Goal: Task Accomplishment & Management: Complete application form

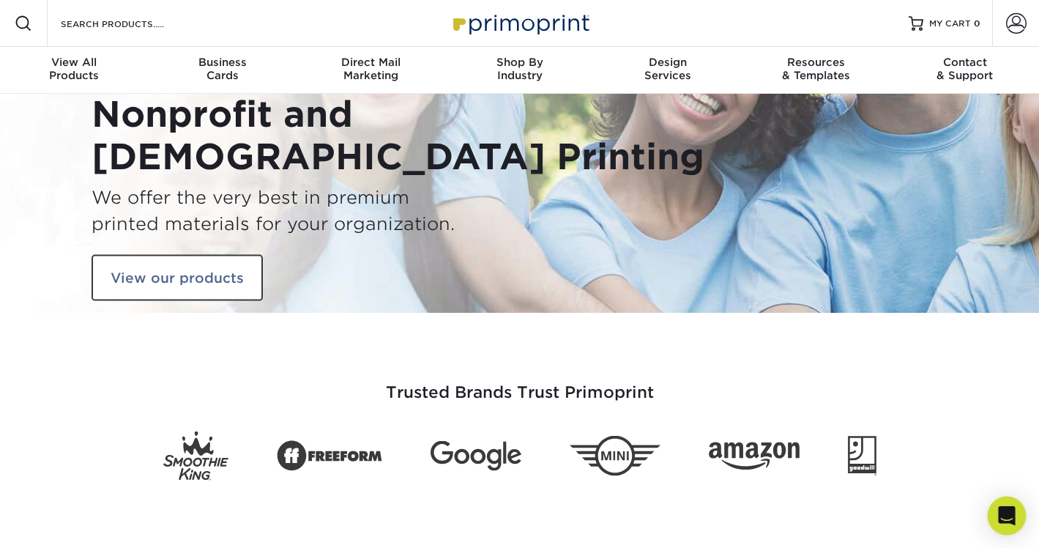
scroll to position [22, 0]
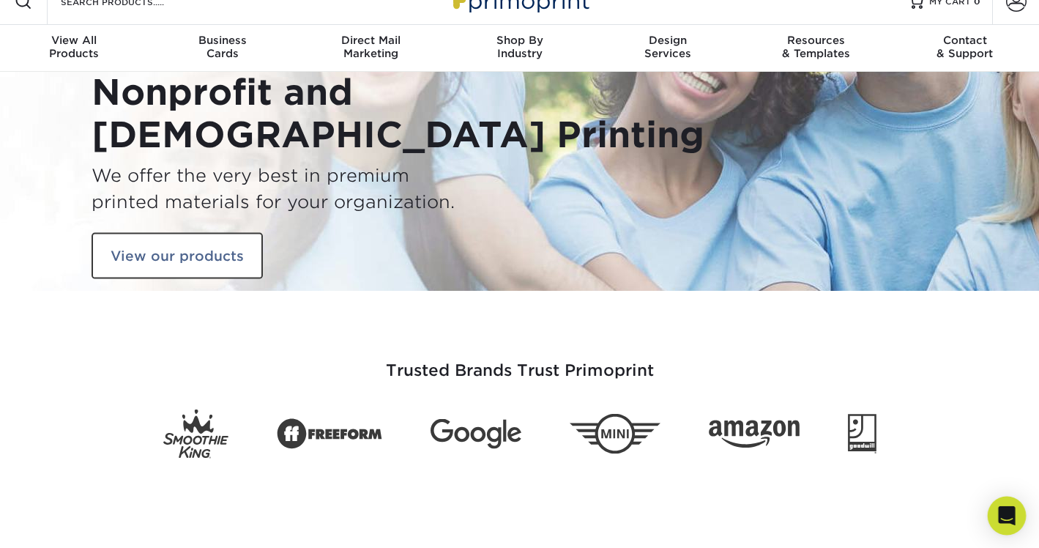
click at [1009, 524] on div "Open Intercom Messenger" at bounding box center [1006, 515] width 39 height 39
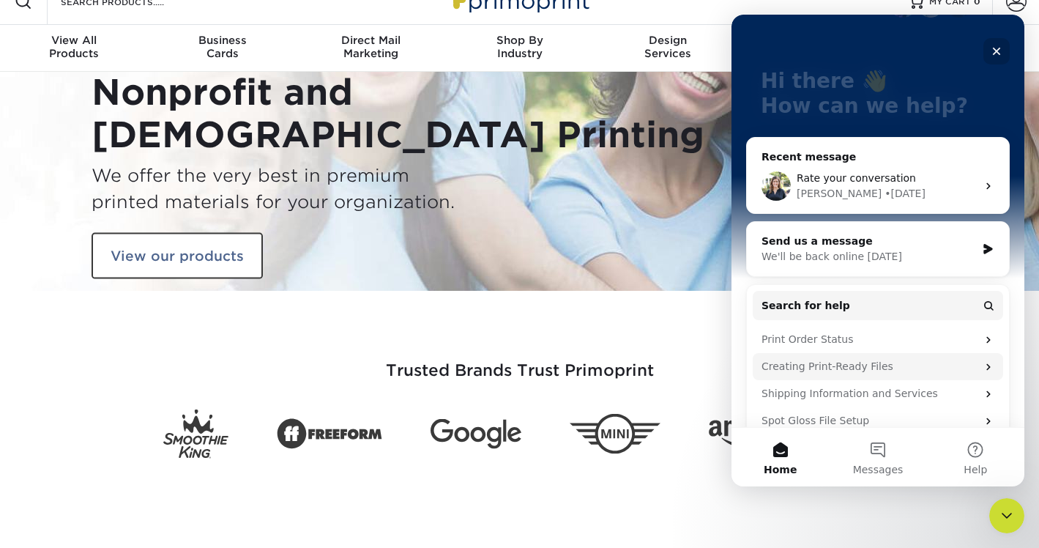
scroll to position [148, 0]
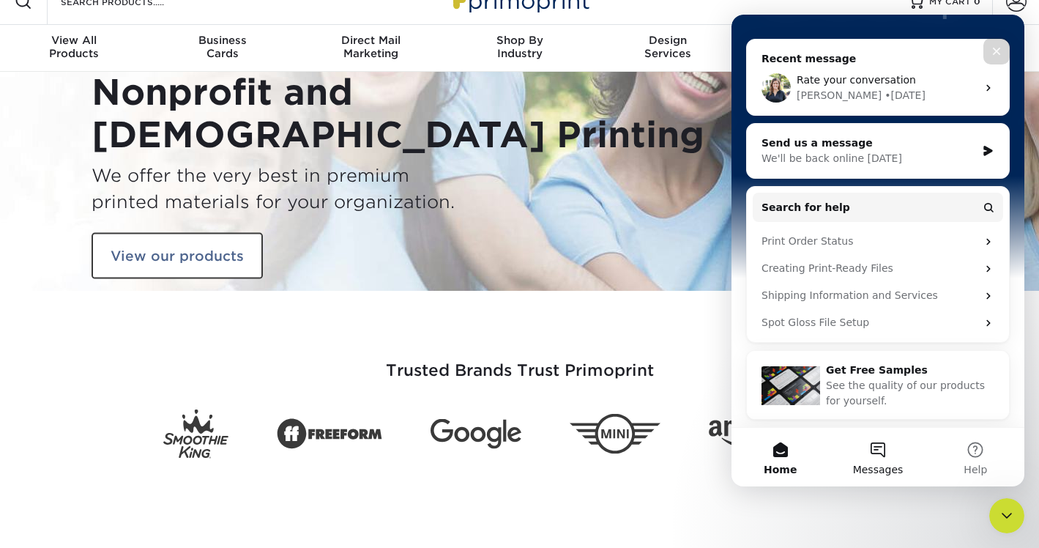
click at [884, 467] on span "Messages" at bounding box center [878, 469] width 51 height 10
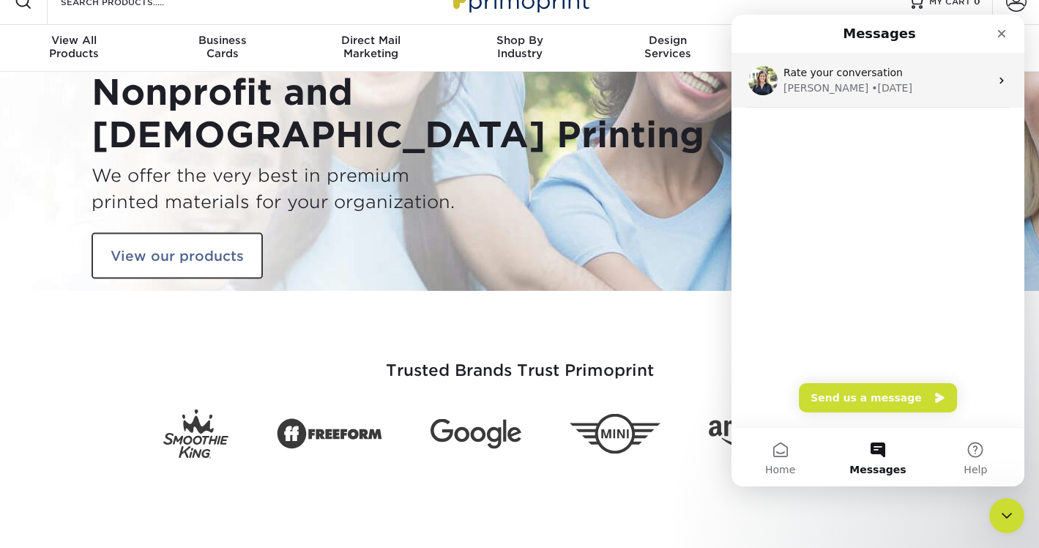
click at [889, 75] on span "Rate your conversation" at bounding box center [842, 73] width 119 height 12
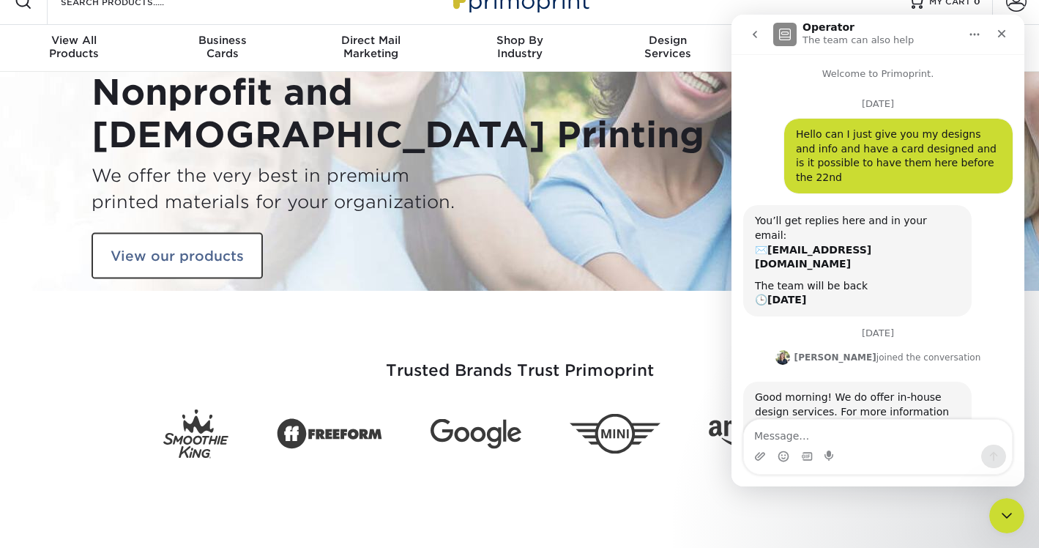
scroll to position [296, 0]
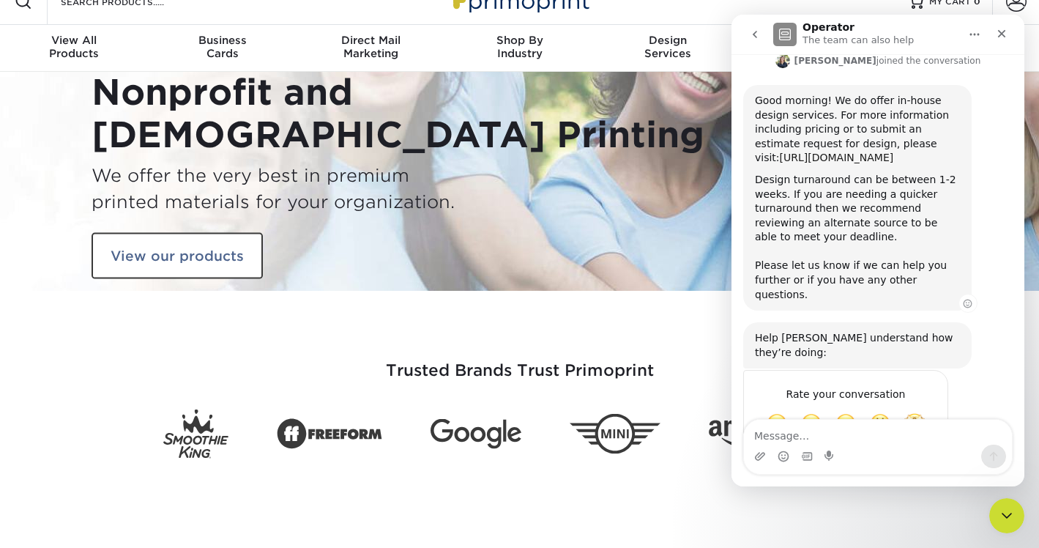
click at [837, 152] on link "https://www.primoprint.com/resources/design-services" at bounding box center [837, 158] width 114 height 12
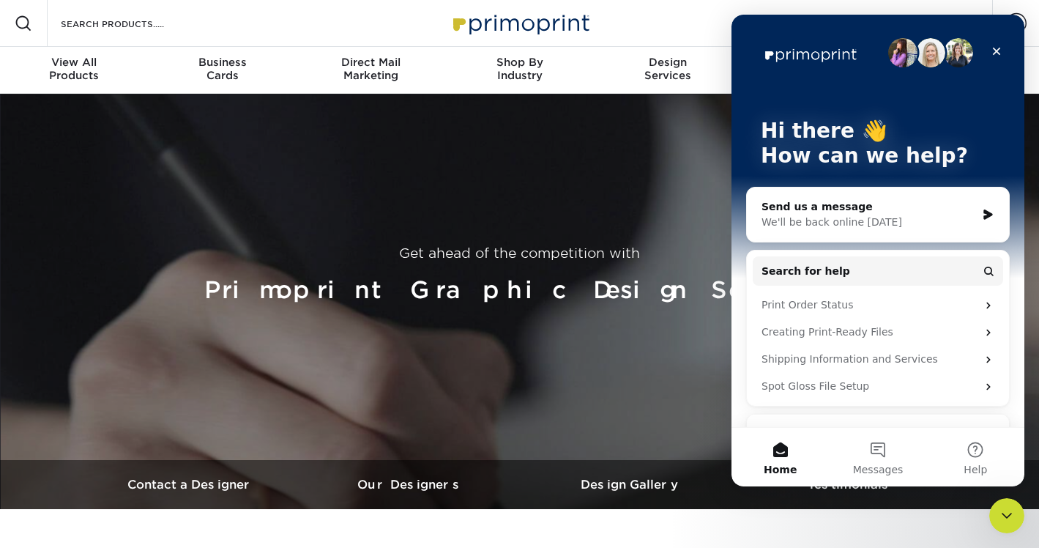
click at [985, 54] on div "Close" at bounding box center [996, 51] width 26 height 26
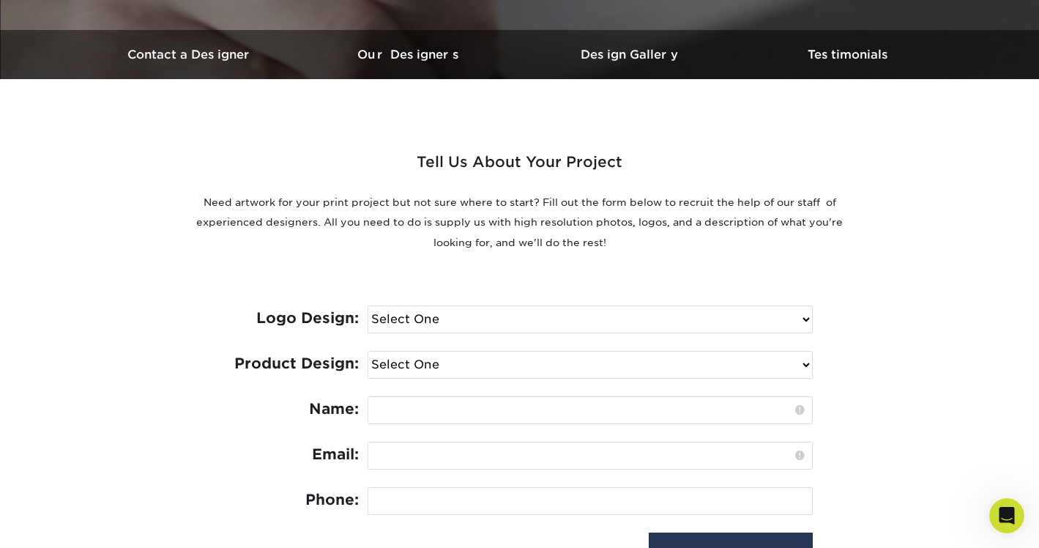
scroll to position [505, 0]
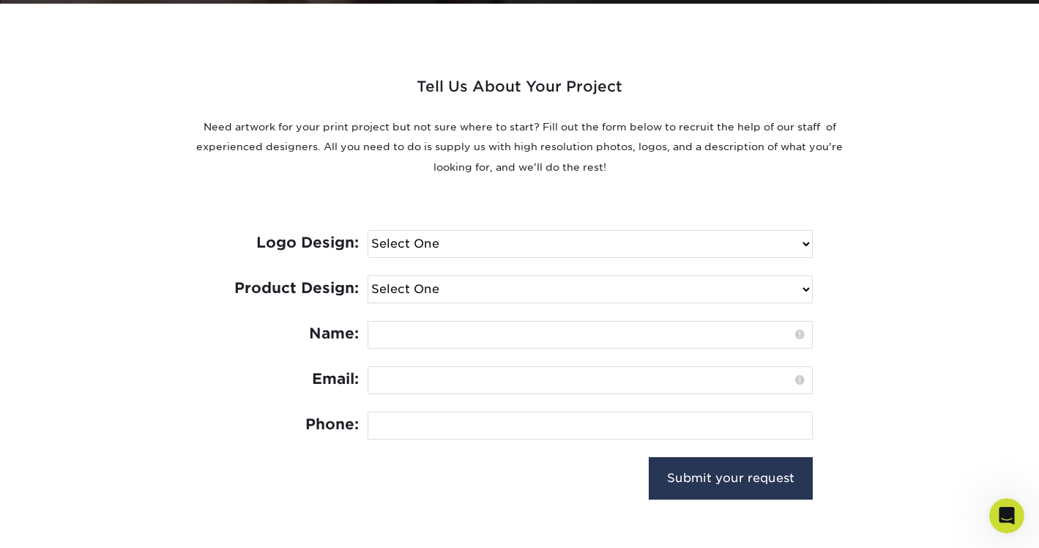
select select "No Logo"
select select "Business Card - $100"
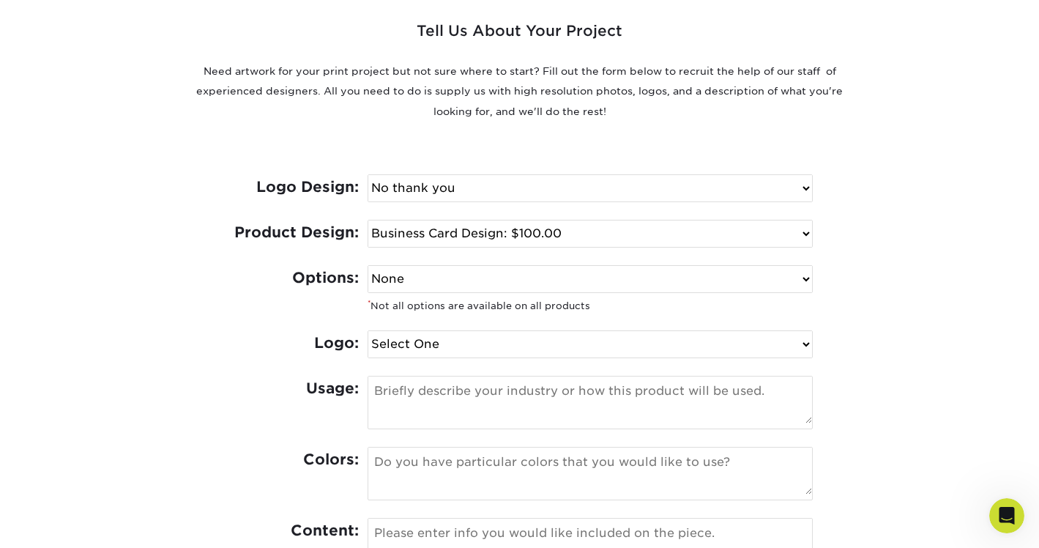
scroll to position [571, 0]
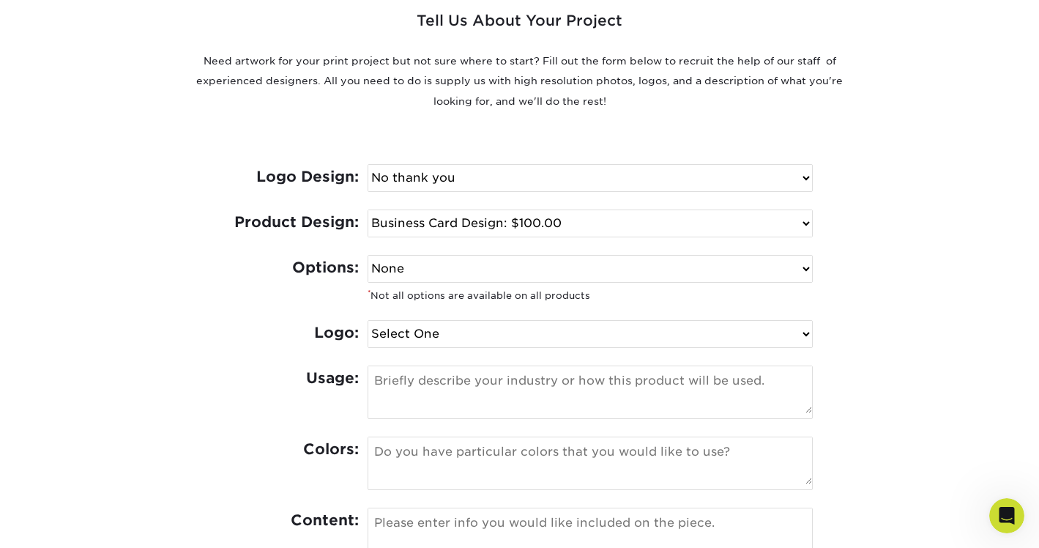
select select "Spot UV & Foil"
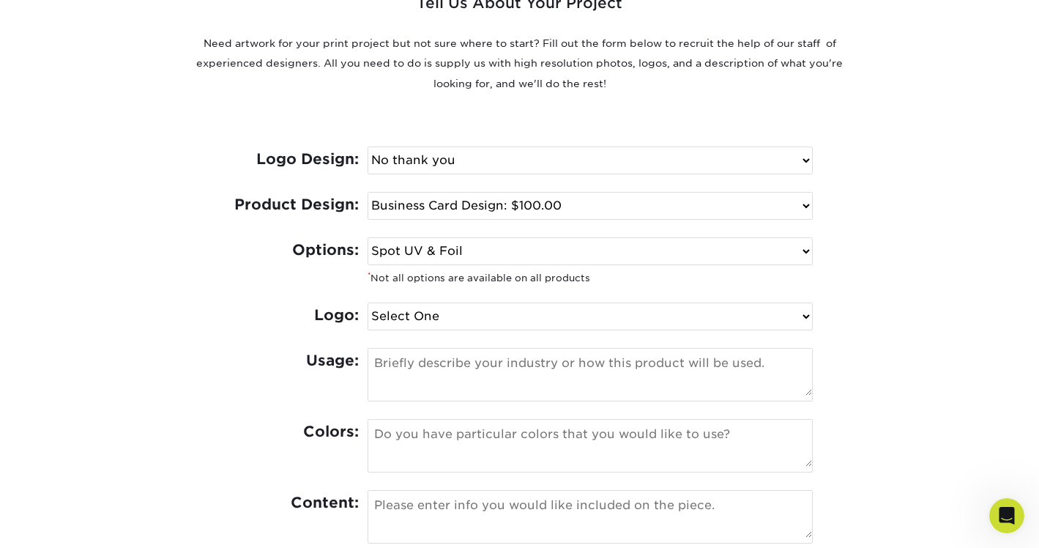
scroll to position [591, 0]
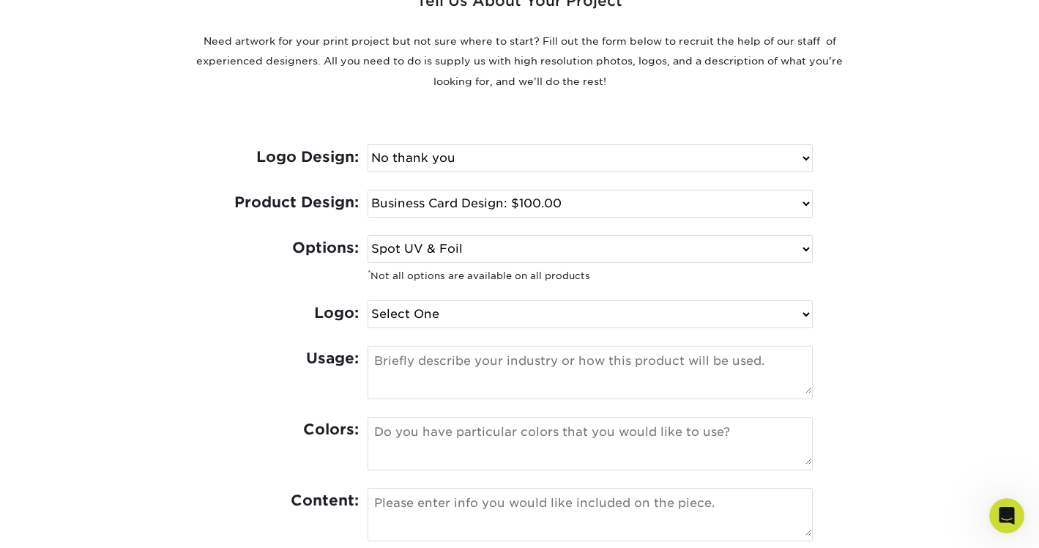
select select "Has Logo"
click at [508, 367] on textarea at bounding box center [590, 369] width 444 height 47
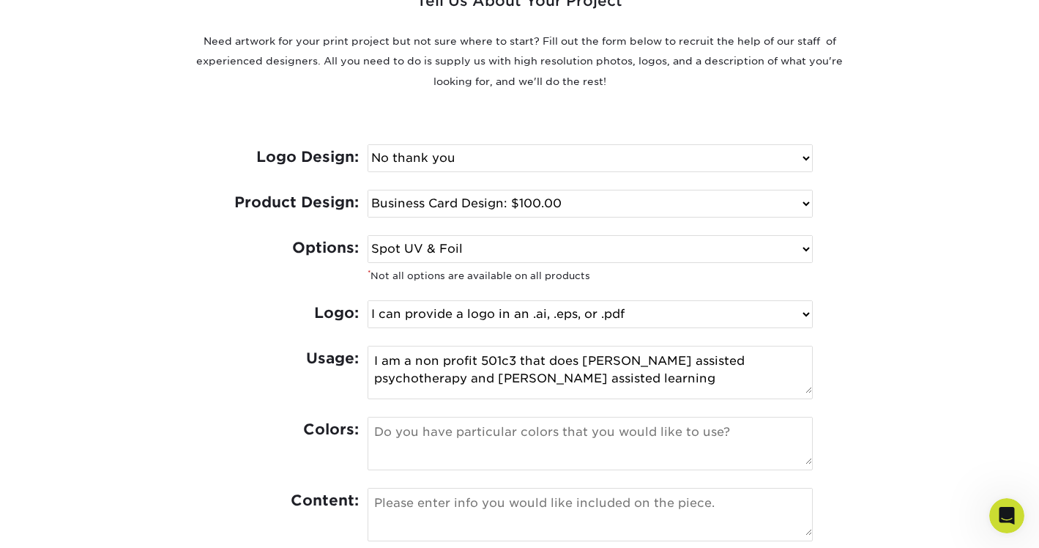
type textarea "I am a non profit 501c3 that does equine assisted psychotherapy and Equine assi…"
click at [476, 440] on textarea at bounding box center [590, 440] width 444 height 47
click at [476, 441] on textarea at bounding box center [590, 440] width 444 height 47
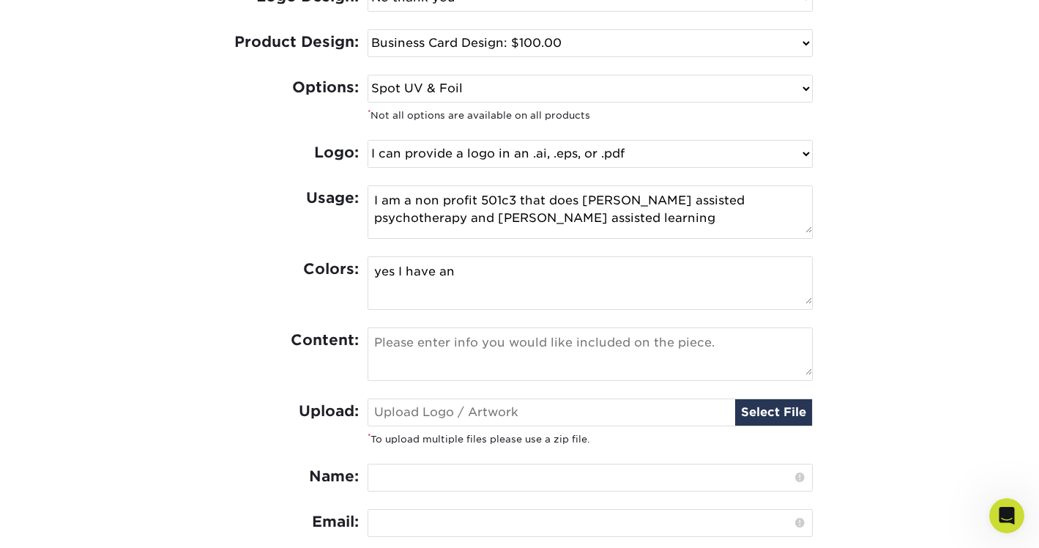
scroll to position [785, 0]
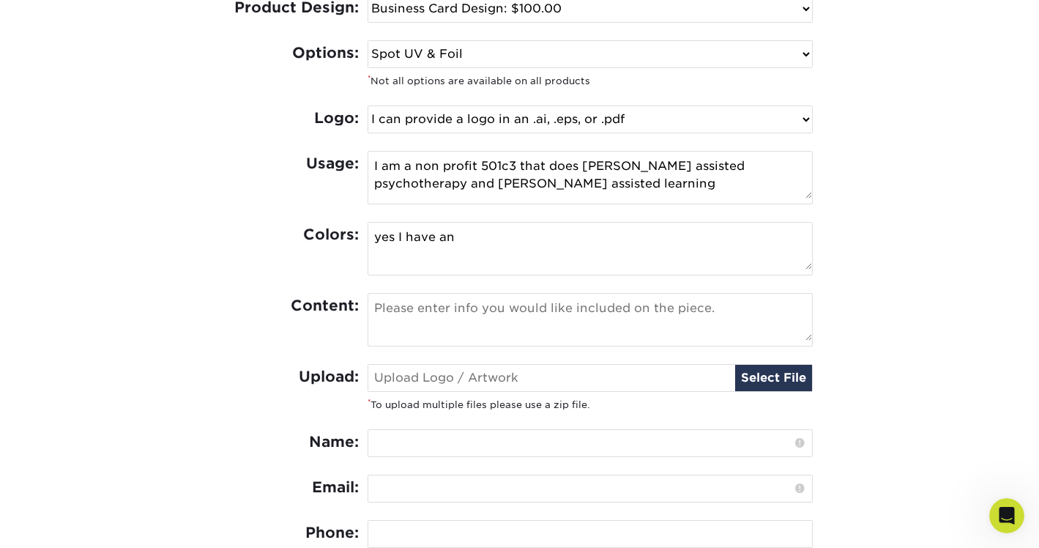
type textarea "yes I have an"
click at [744, 378] on input "file" at bounding box center [590, 378] width 444 height 26
type input "C:\fakepath\Changing-Reins-Logo-Mockup.jpg"
type input "Changing-Reins-Logo-Mockup.jpg"
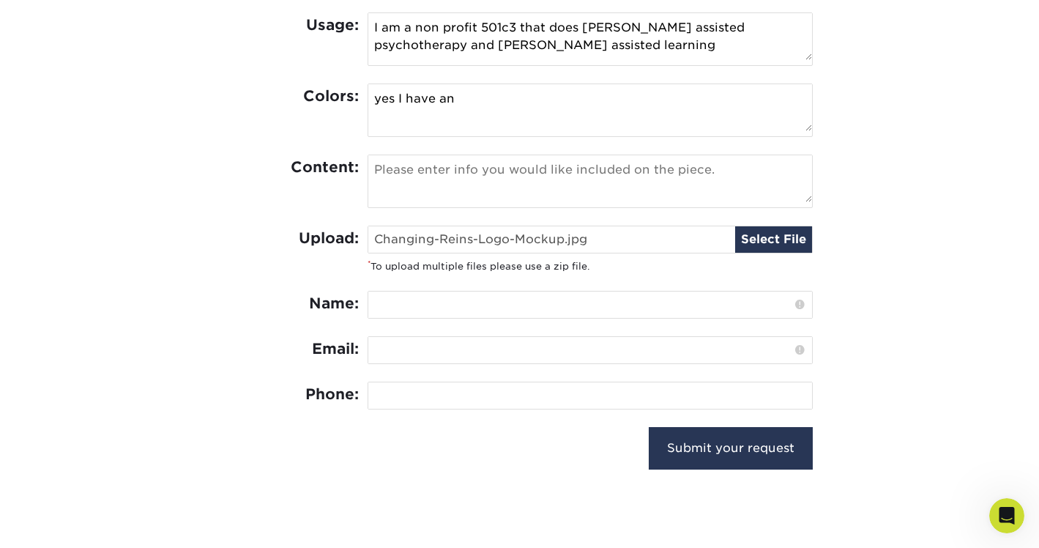
scroll to position [928, 0]
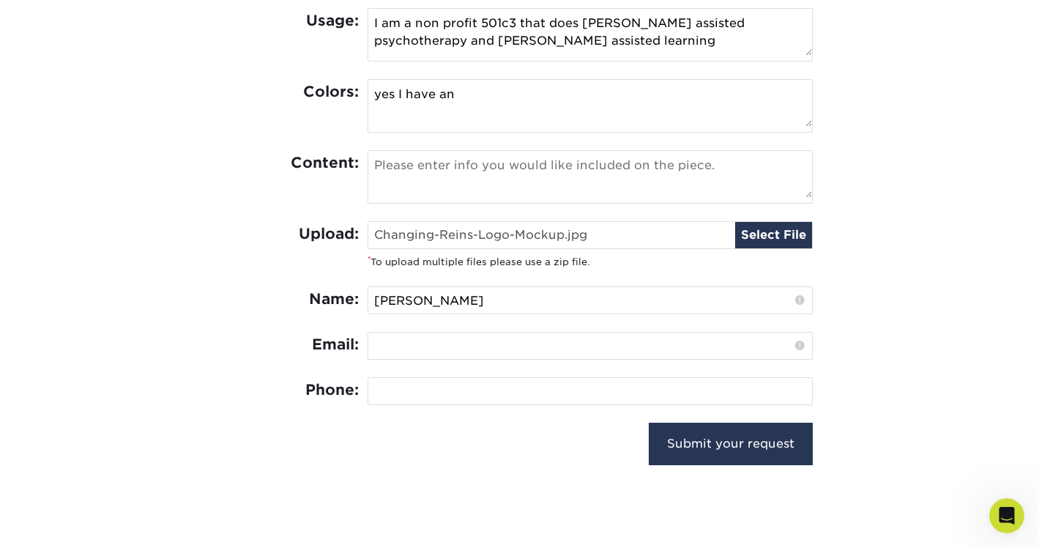
type input "amanda bloom"
type input "dressagegal1986@yahoo.com"
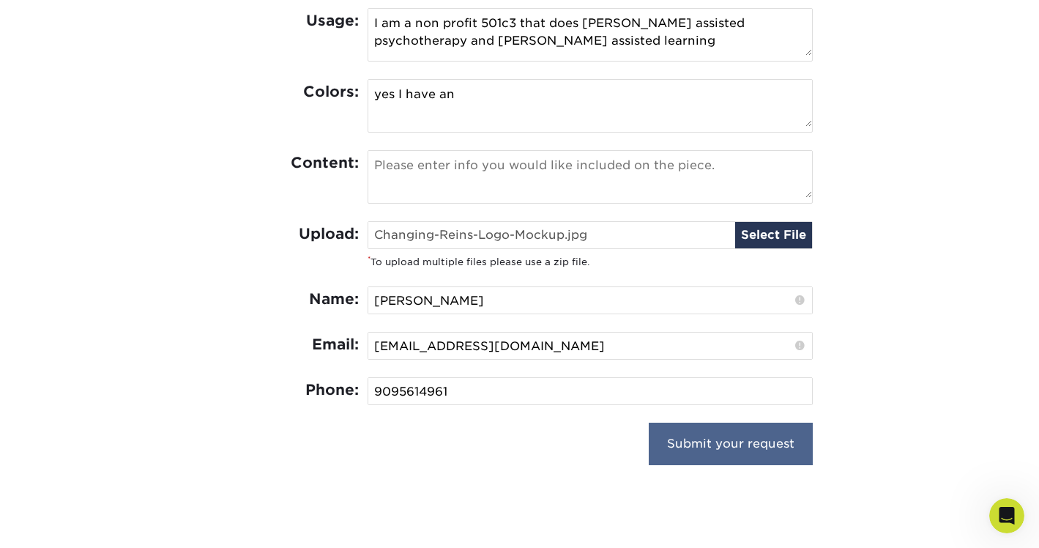
type input "9095614961"
click at [736, 447] on input "Submit your request" at bounding box center [731, 443] width 164 height 42
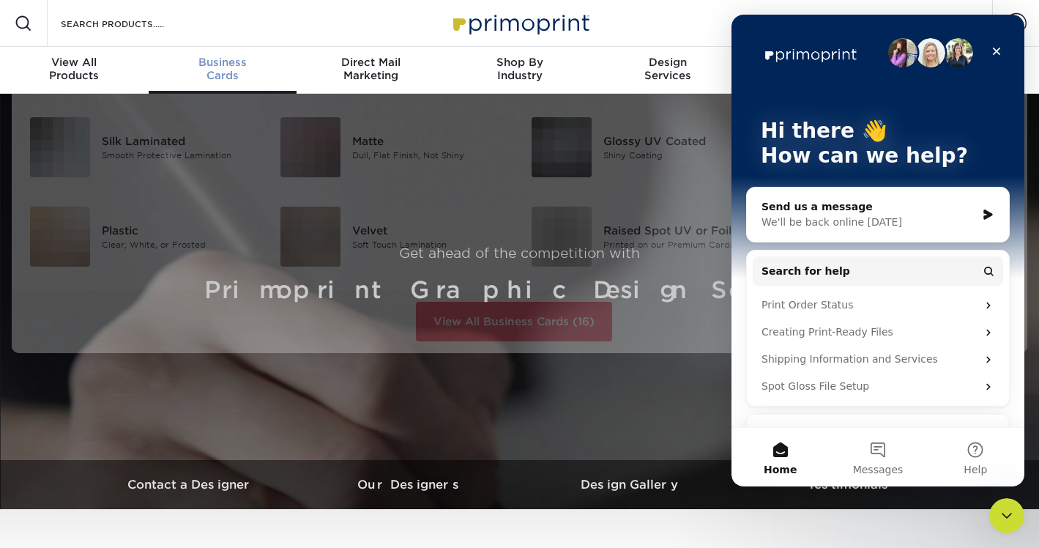
click at [227, 57] on span "Business" at bounding box center [223, 62] width 149 height 13
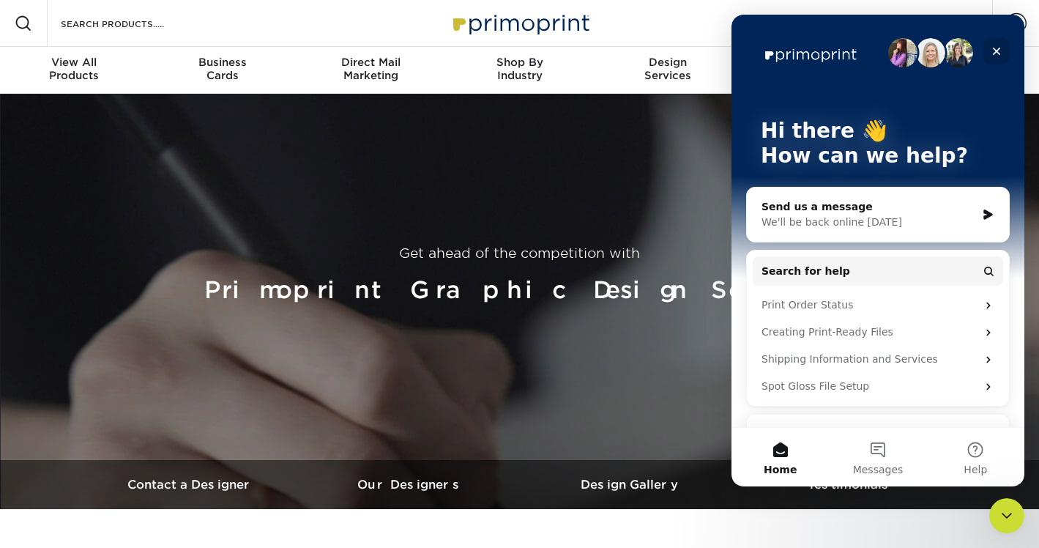
click at [998, 52] on icon "Close" at bounding box center [997, 52] width 8 height 8
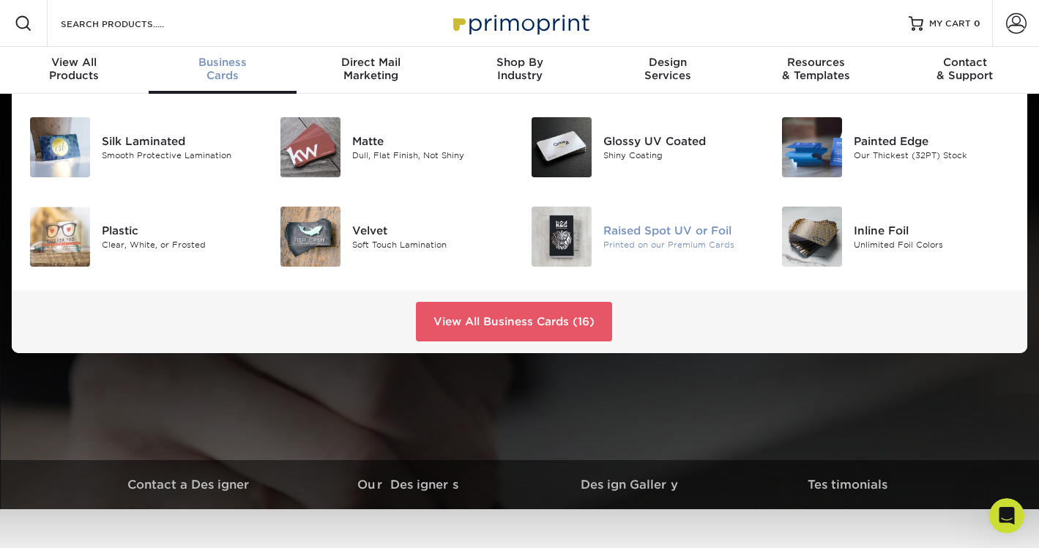
click at [632, 228] on div "Raised Spot UV or Foil" at bounding box center [681, 231] width 156 height 16
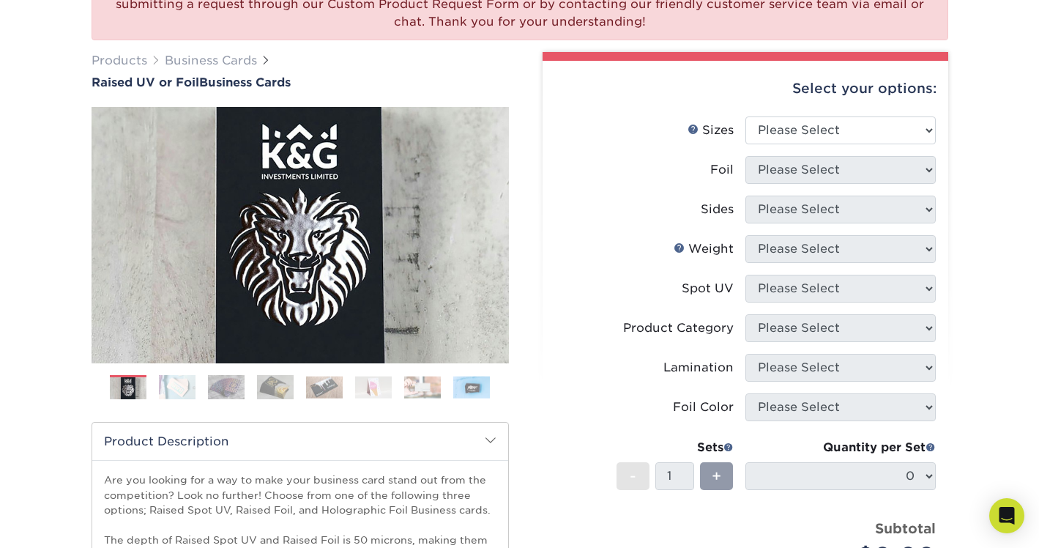
scroll to position [171, 0]
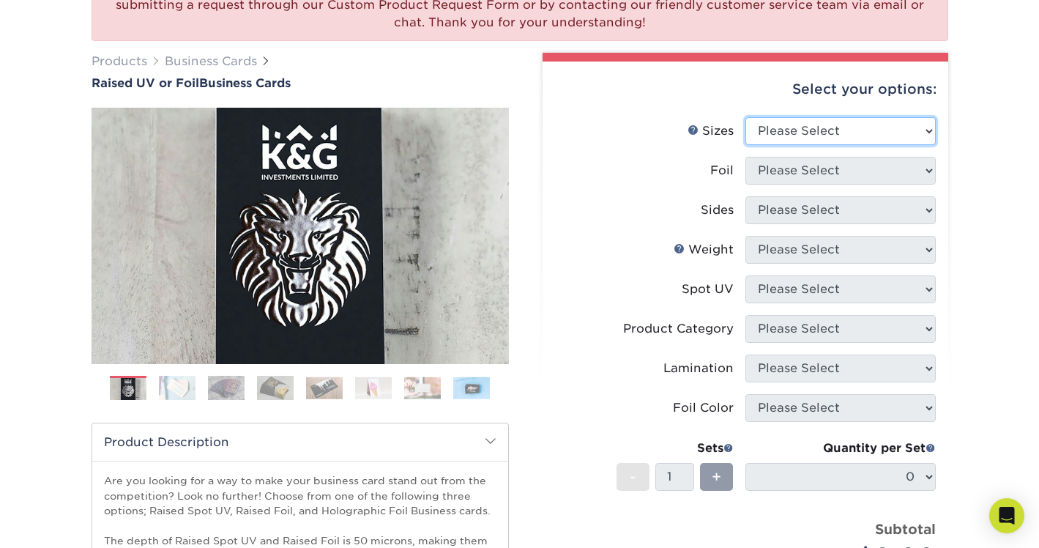
select select "2.00x3.50"
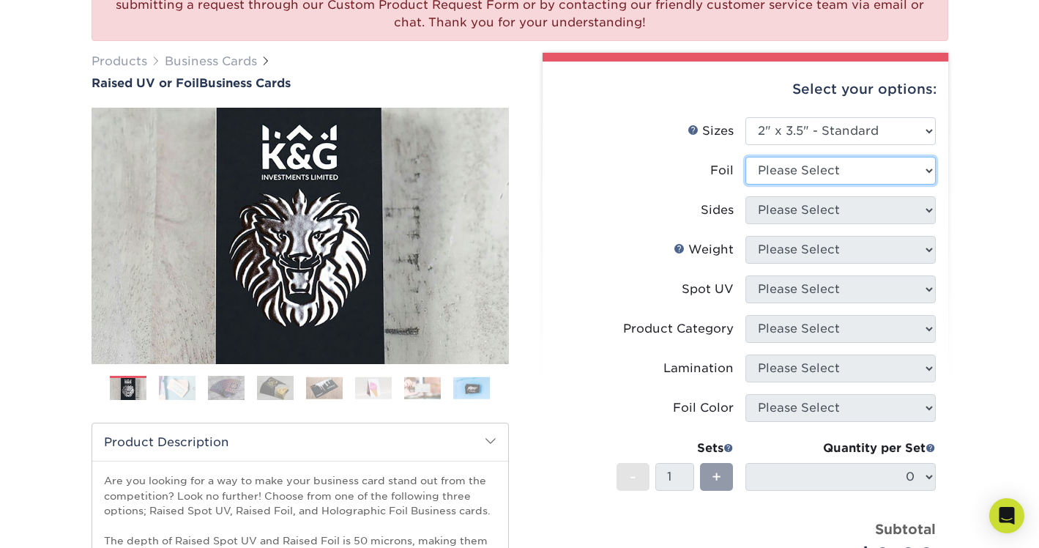
select select "1"
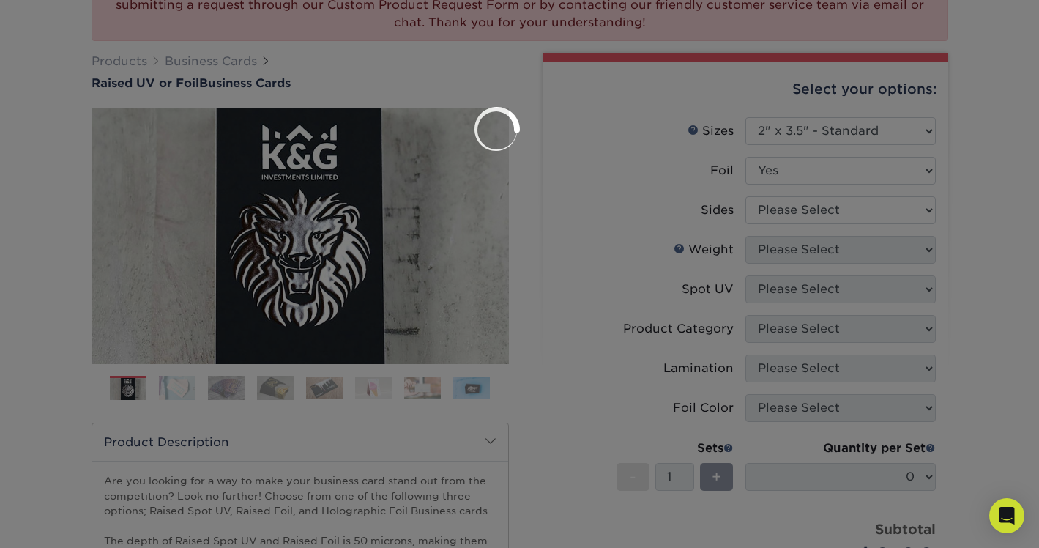
click at [777, 219] on div at bounding box center [519, 274] width 1039 height 548
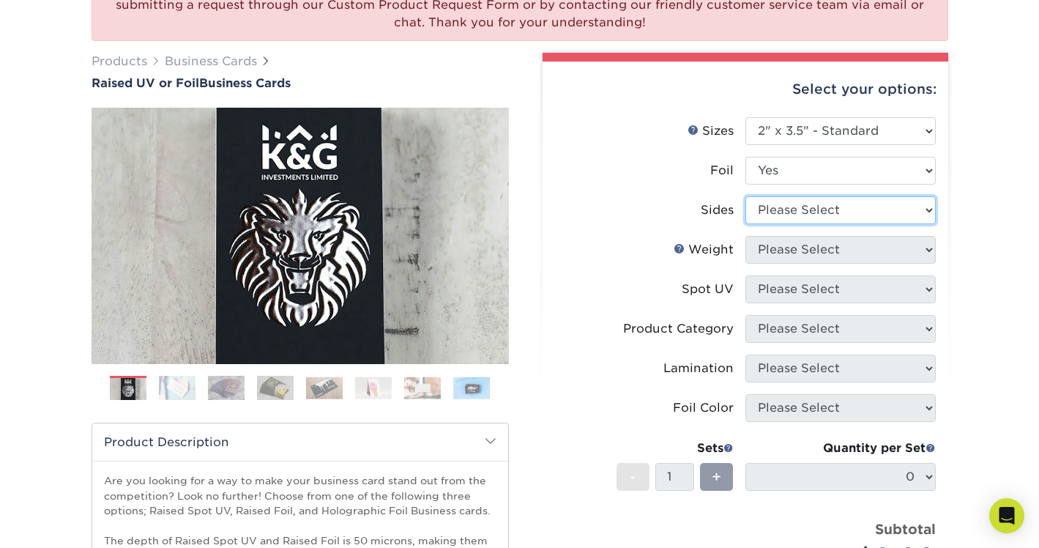
select select "e9e9dfb3-fba1-4d60-972c-fd9ca5904d33"
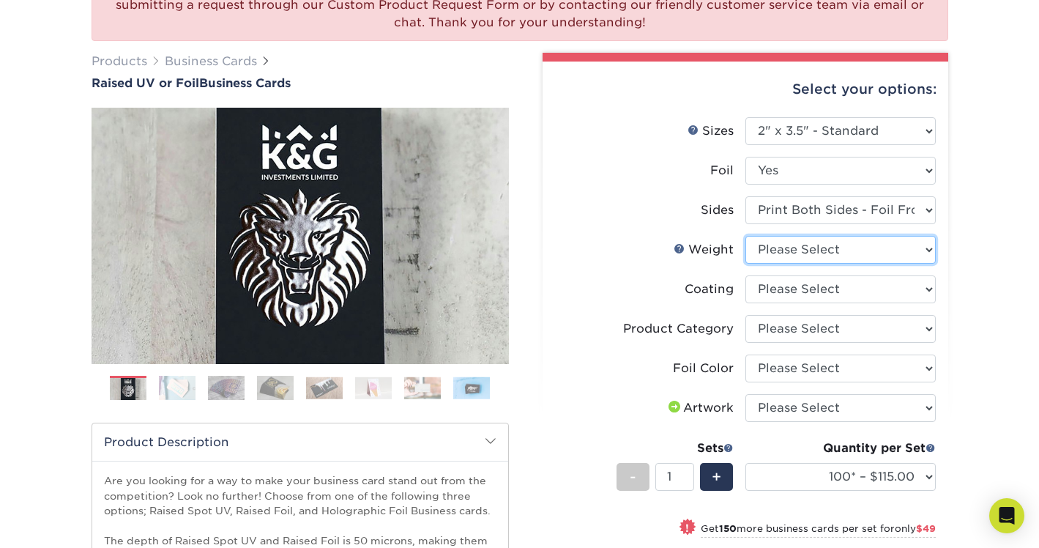
select select "16PT"
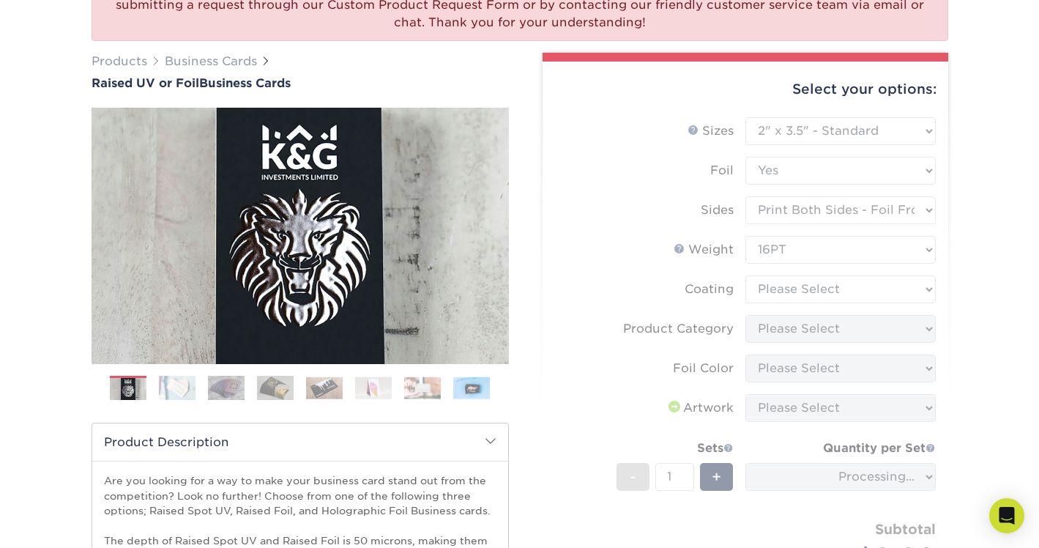
click at [773, 282] on form "Sizes Help Sizes Please Select 2" x 3.5" - Standard Foil Please Select" at bounding box center [745, 360] width 382 height 487
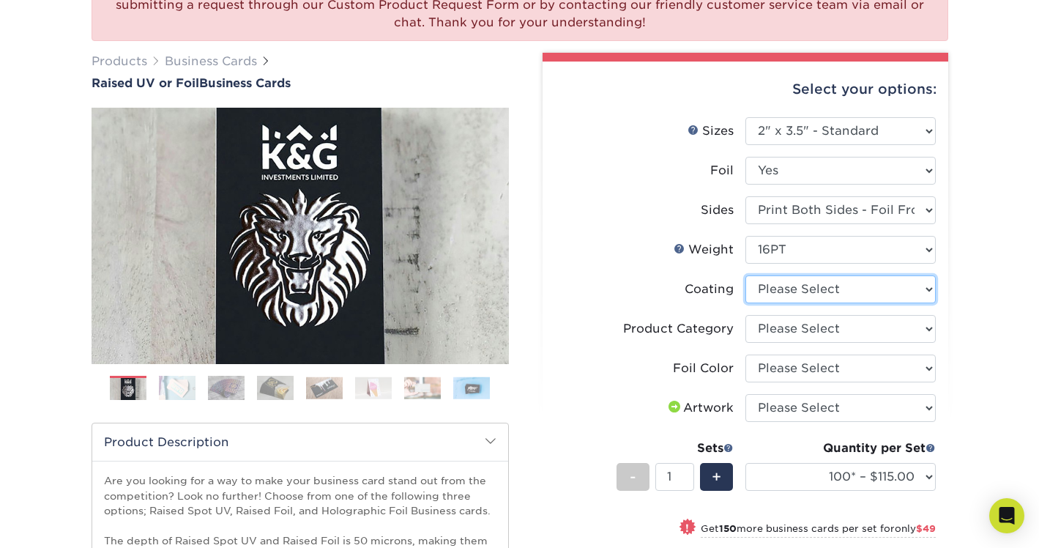
select select "3e7618de-abca-4bda-9f97-8b9129e913d8"
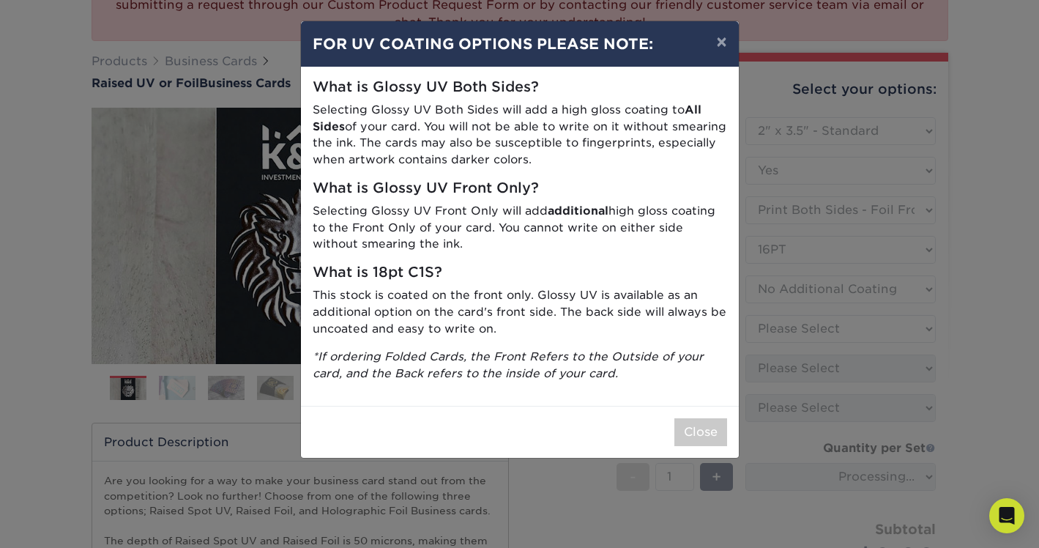
click at [720, 40] on button "×" at bounding box center [721, 41] width 34 height 41
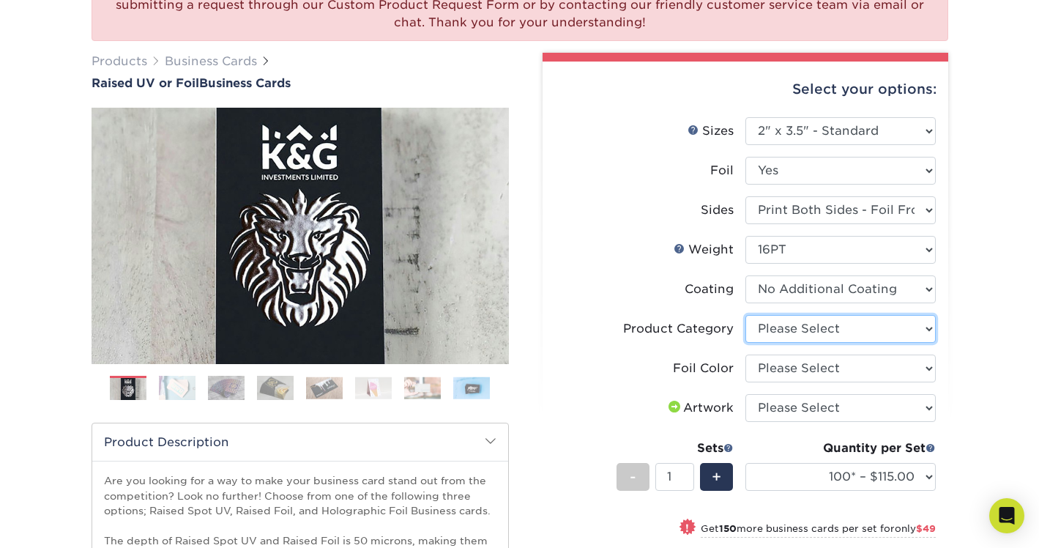
select select "3b5148f1-0588-4f88-a218-97bcfdce65c1"
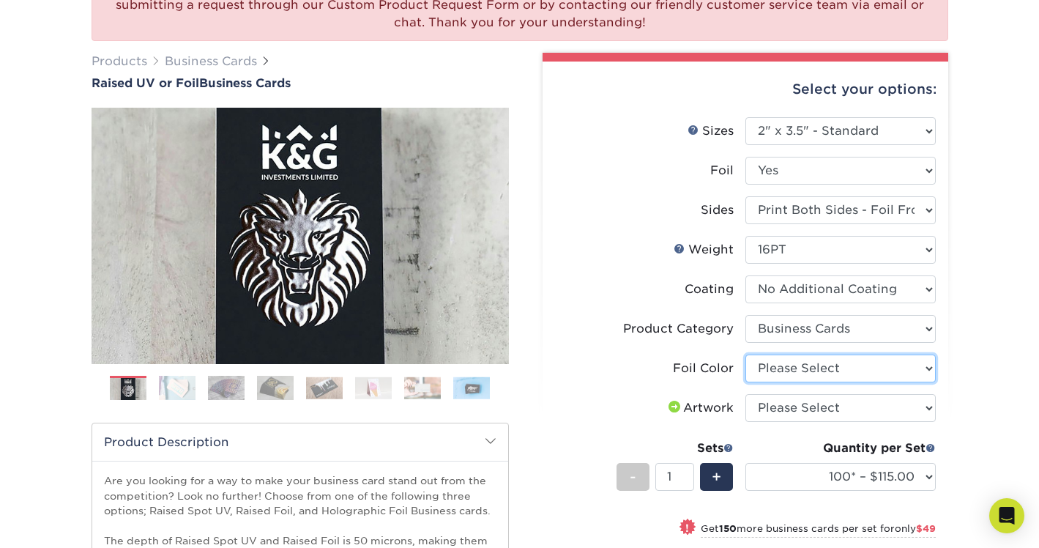
select select "acffa4a5-22f9-4585-ba3f-0adaa54b8c85"
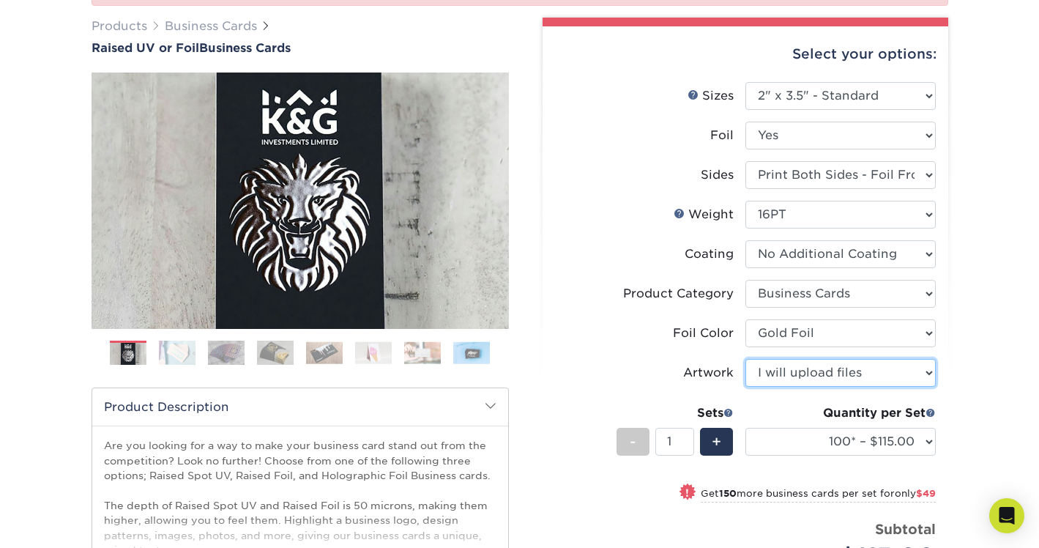
scroll to position [213, 0]
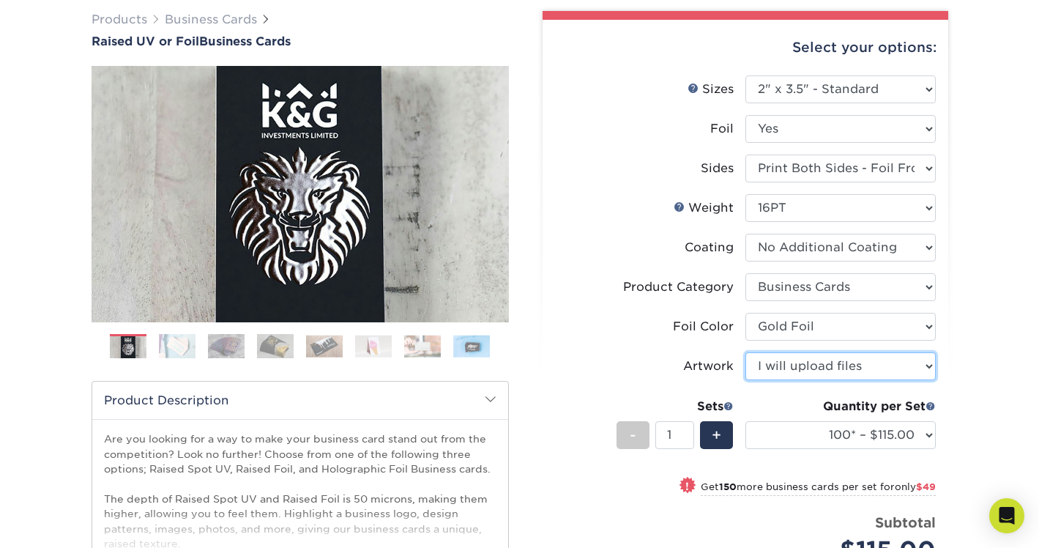
select select "design"
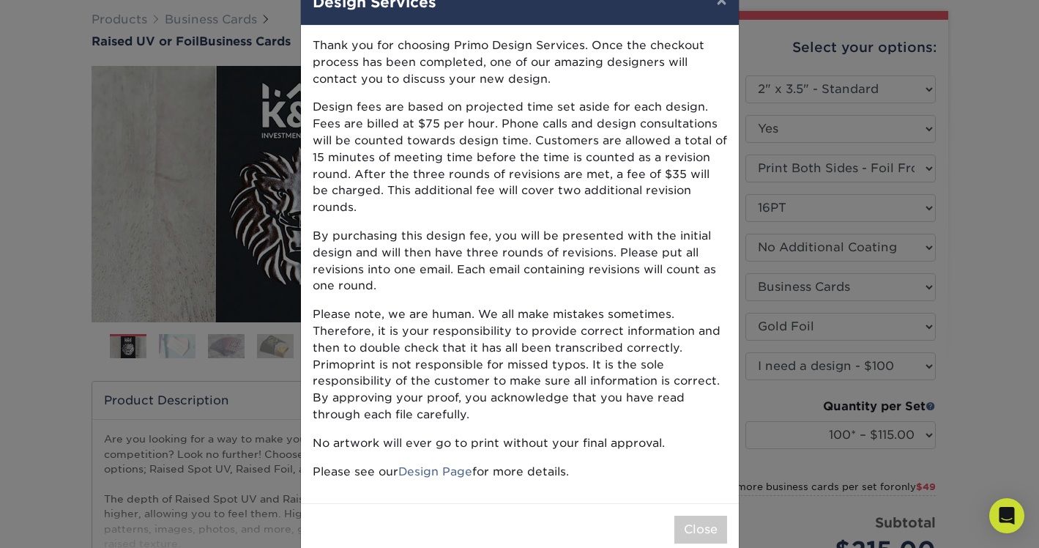
scroll to position [41, 0]
click at [736, 504] on div "Close" at bounding box center [520, 530] width 438 height 52
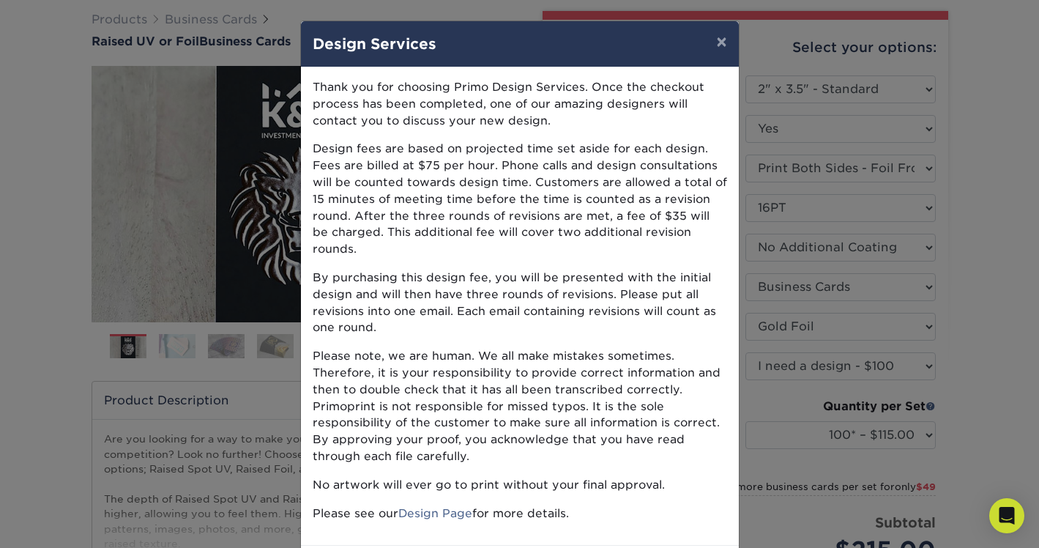
scroll to position [0, 0]
click at [722, 42] on button "×" at bounding box center [721, 41] width 34 height 41
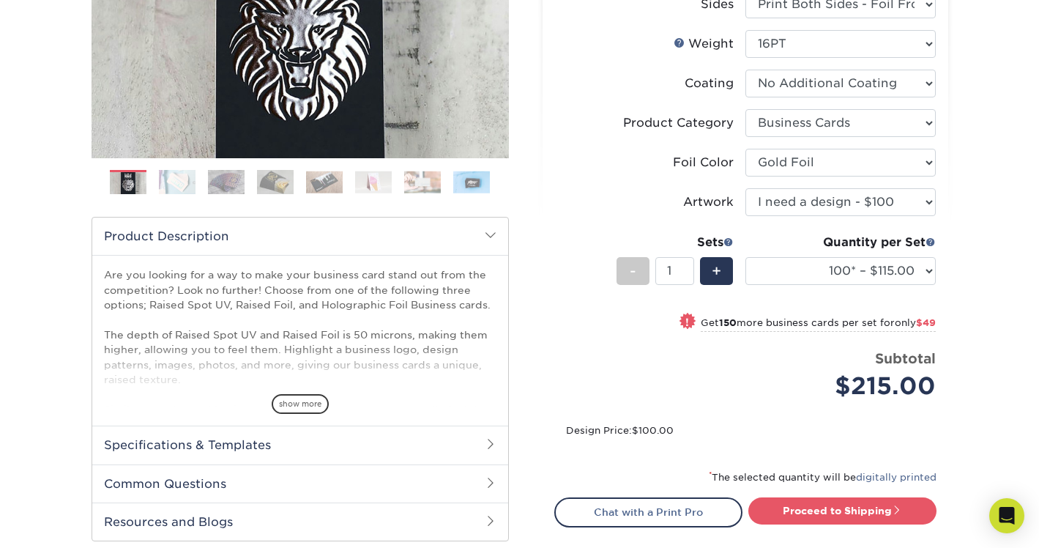
scroll to position [390, 0]
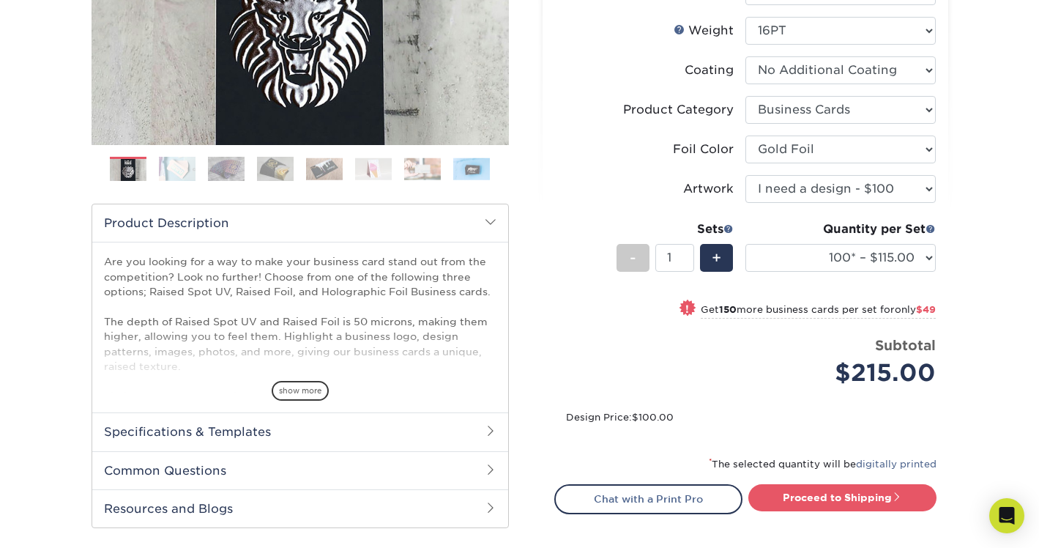
click at [187, 173] on img at bounding box center [177, 169] width 37 height 26
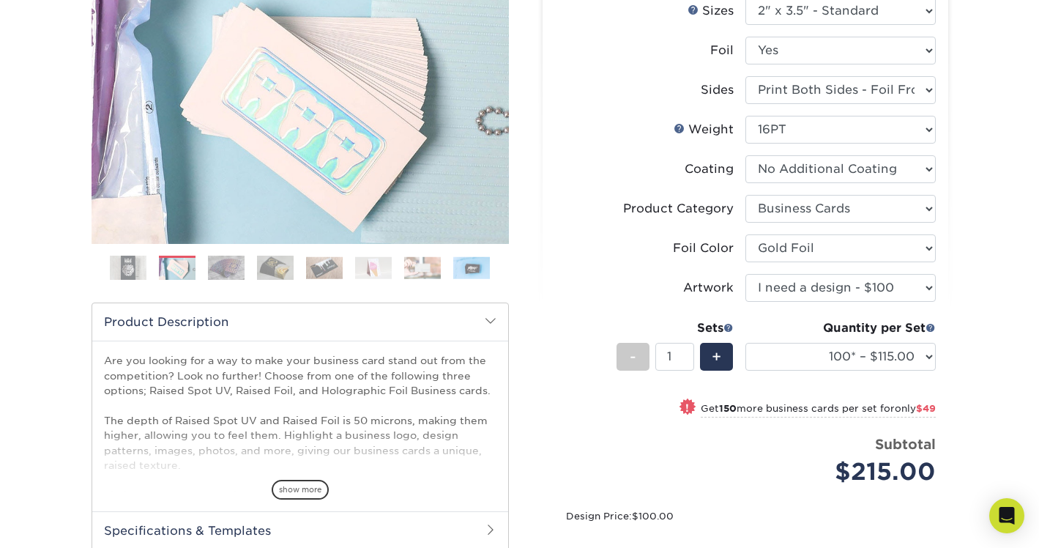
scroll to position [250, 0]
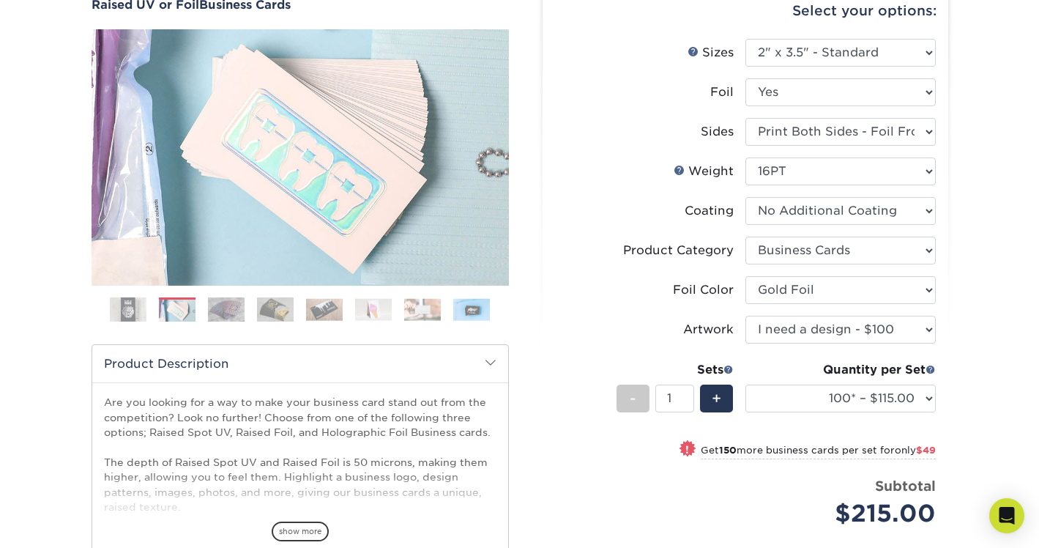
click at [216, 307] on img at bounding box center [226, 309] width 37 height 26
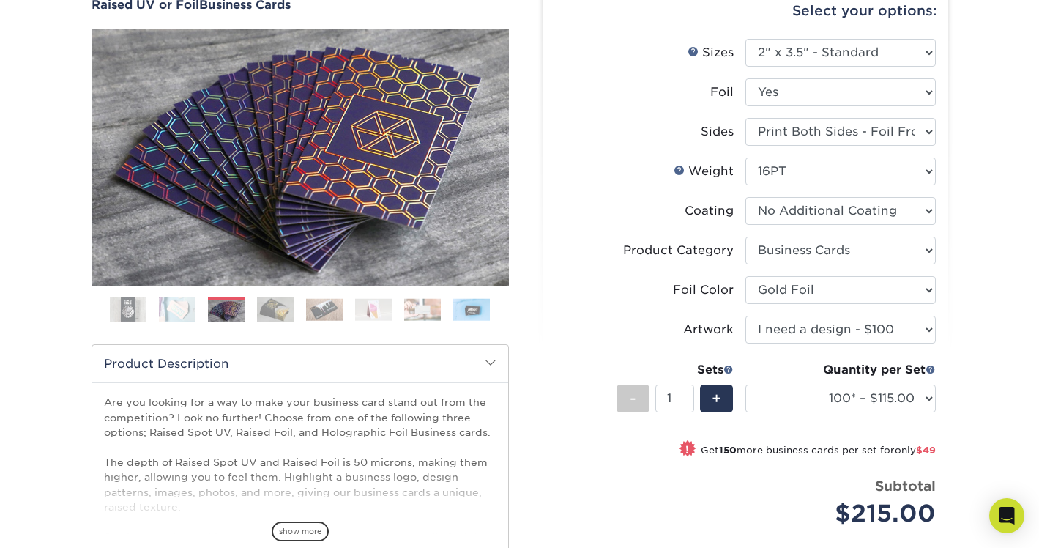
click at [267, 312] on img at bounding box center [275, 309] width 37 height 26
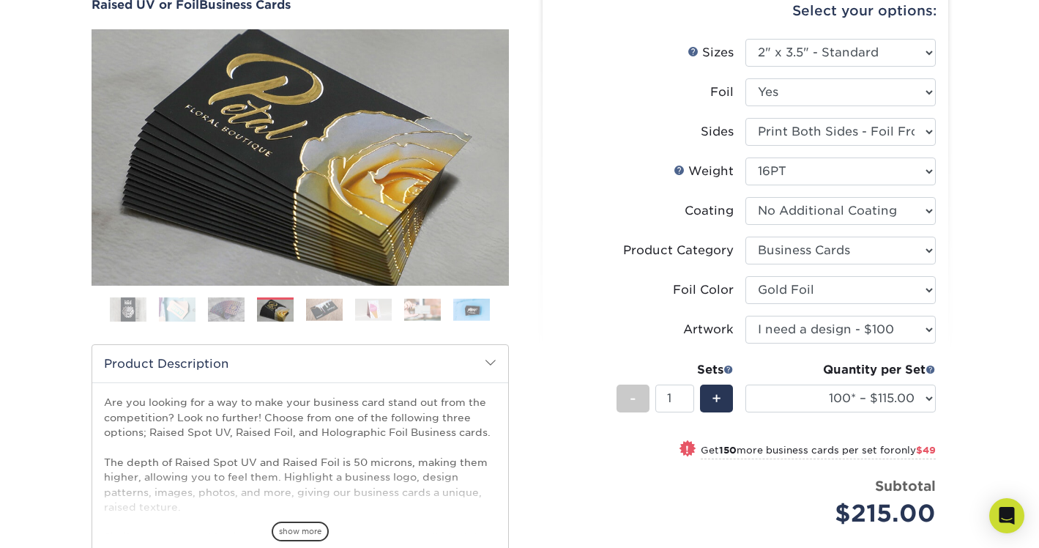
click at [351, 300] on ol at bounding box center [299, 314] width 417 height 35
click at [362, 302] on img at bounding box center [373, 309] width 37 height 23
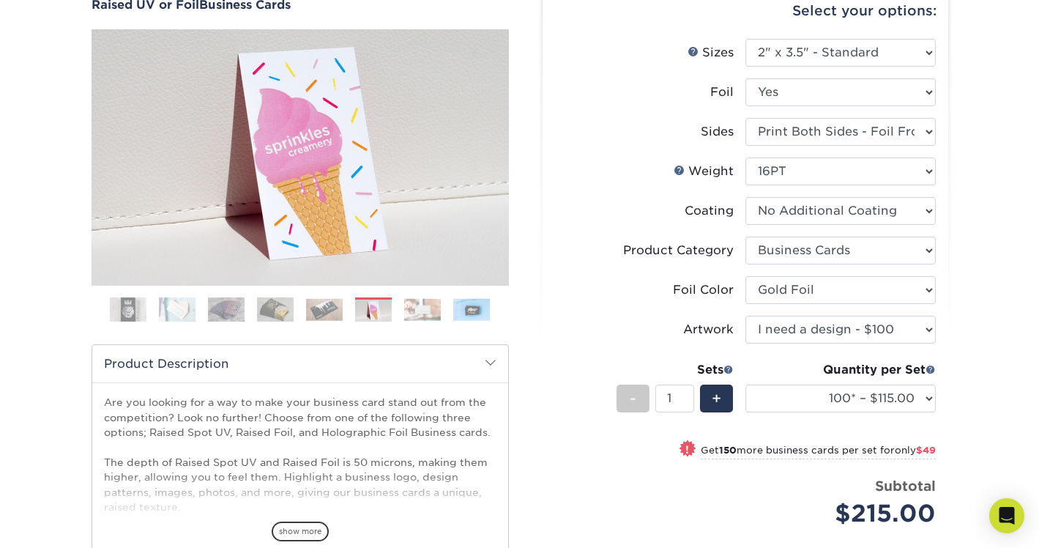
click at [431, 314] on img at bounding box center [422, 309] width 37 height 23
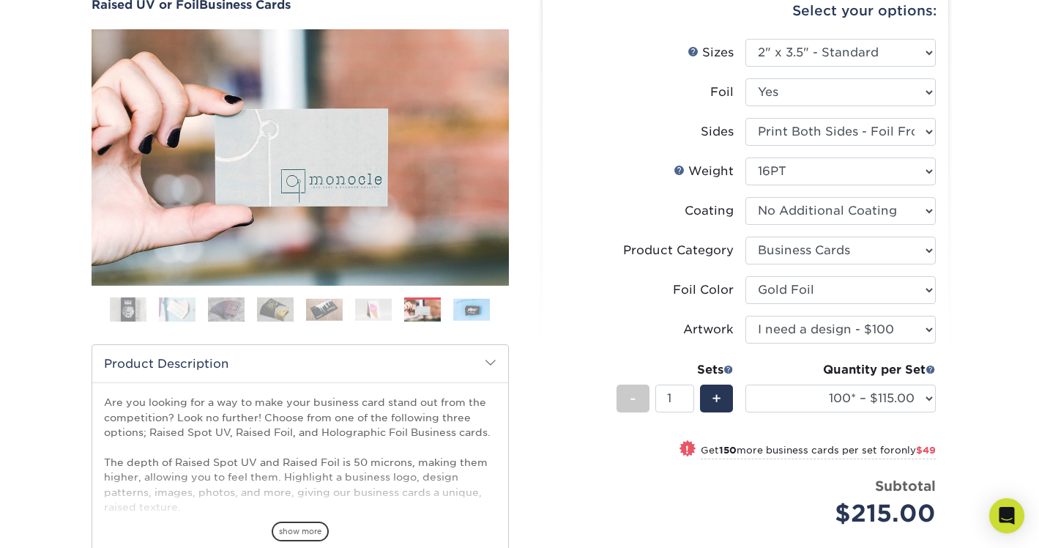
click at [501, 319] on ol at bounding box center [299, 314] width 417 height 35
click at [477, 313] on img at bounding box center [471, 309] width 37 height 23
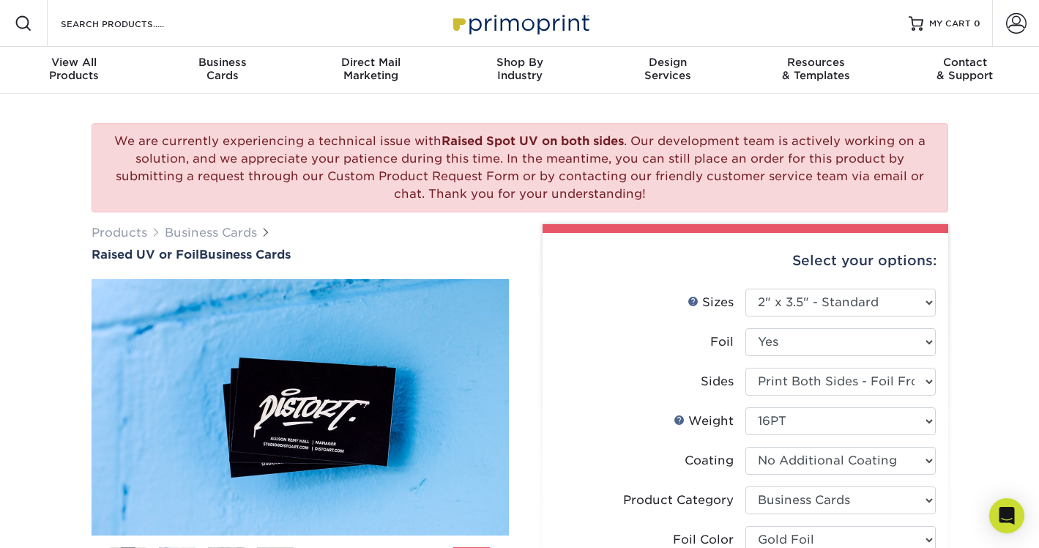
scroll to position [0, 0]
